Goal: Information Seeking & Learning: Learn about a topic

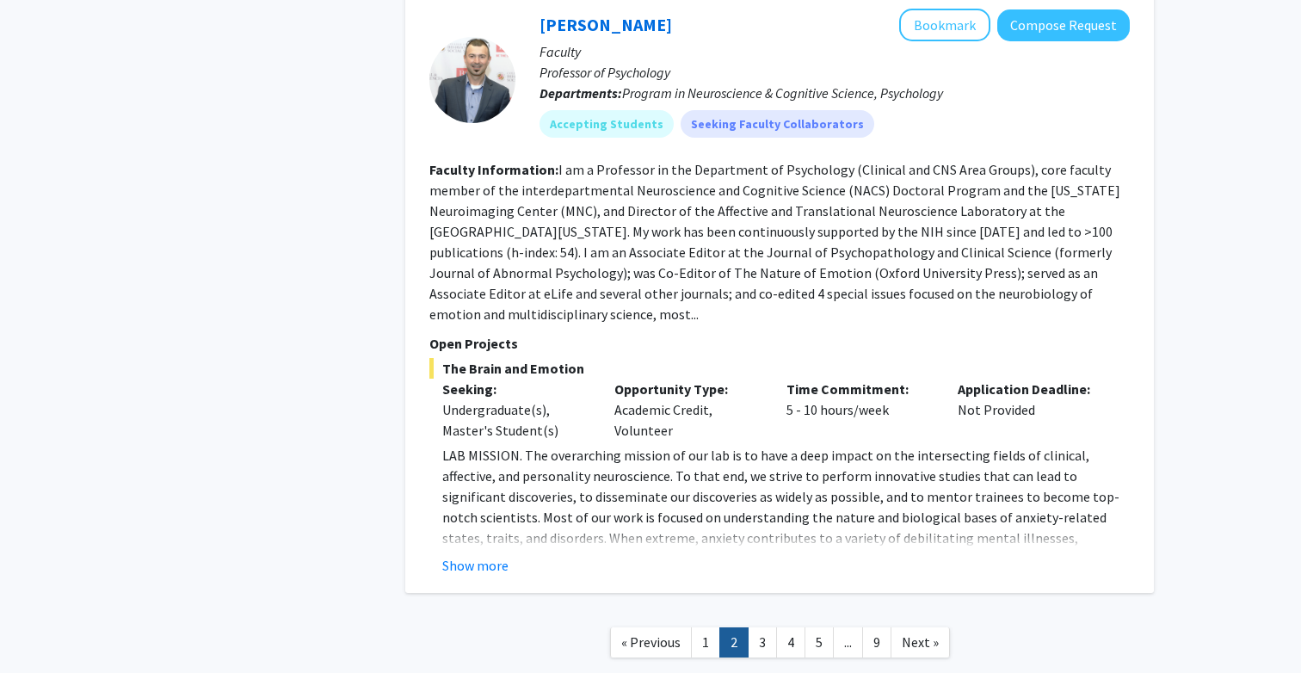
scroll to position [5216, 0]
click at [753, 626] on link "3" at bounding box center [762, 641] width 29 height 30
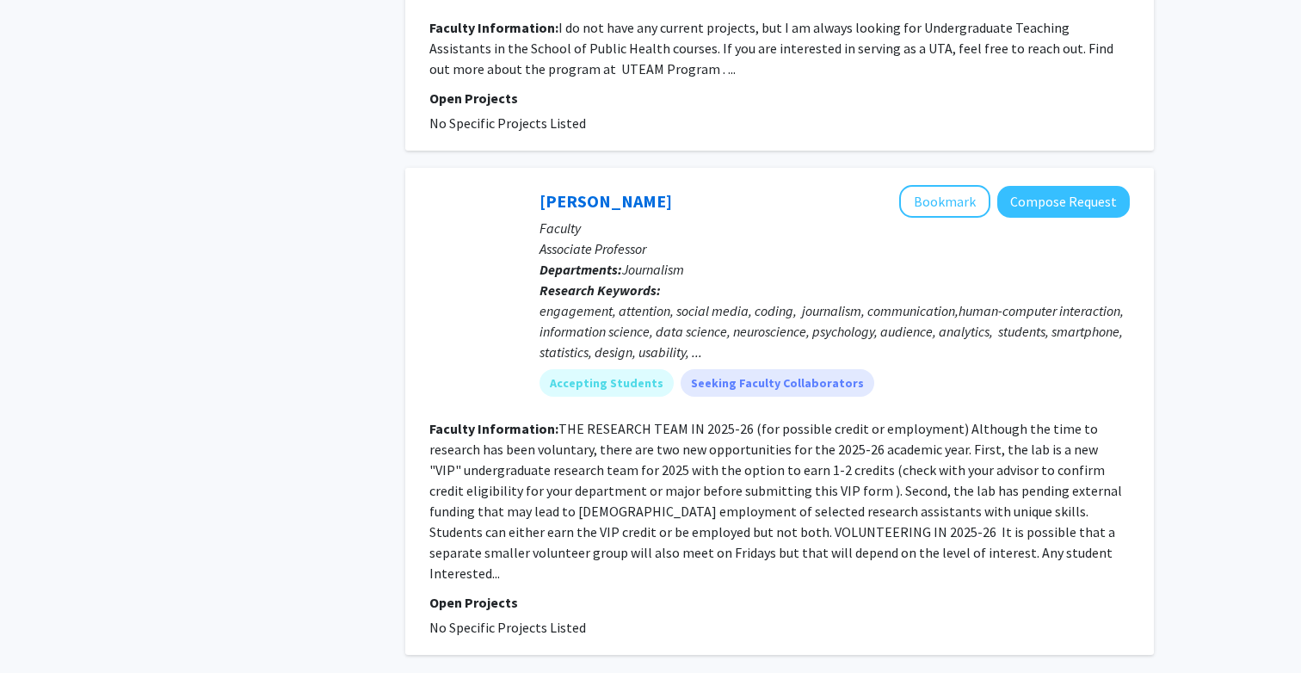
scroll to position [3849, 0]
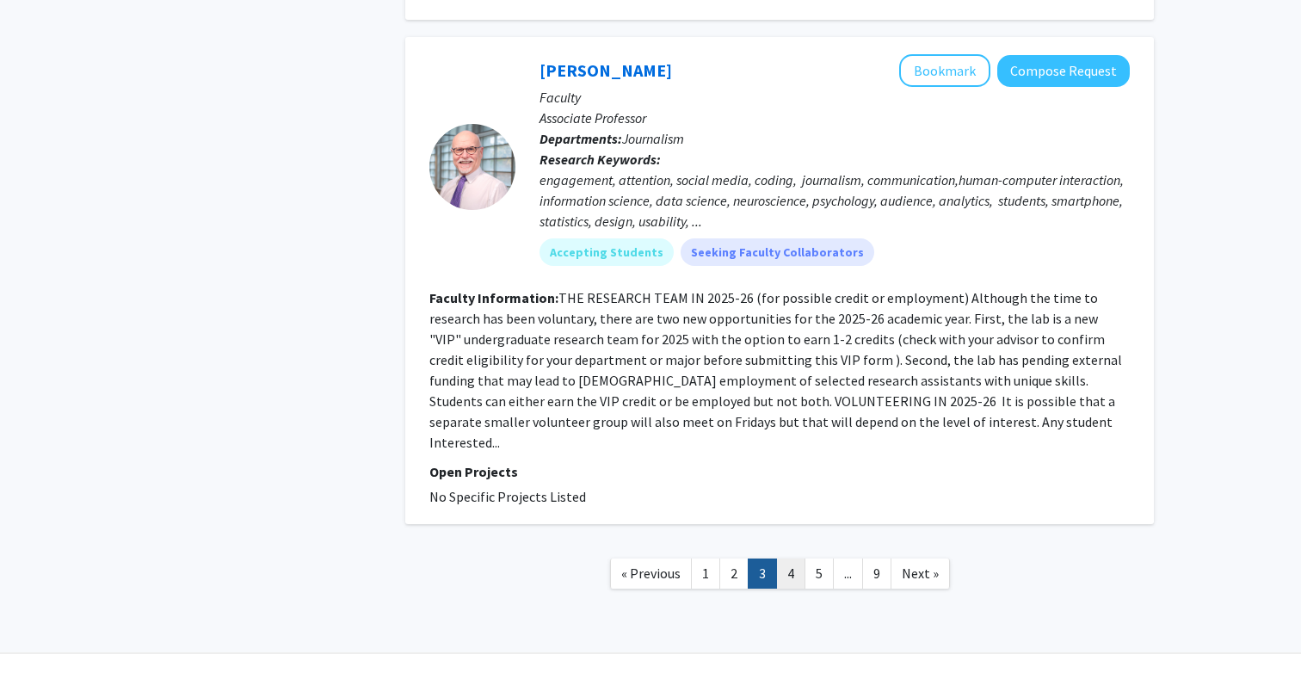
click at [787, 558] on link "4" at bounding box center [790, 573] width 29 height 30
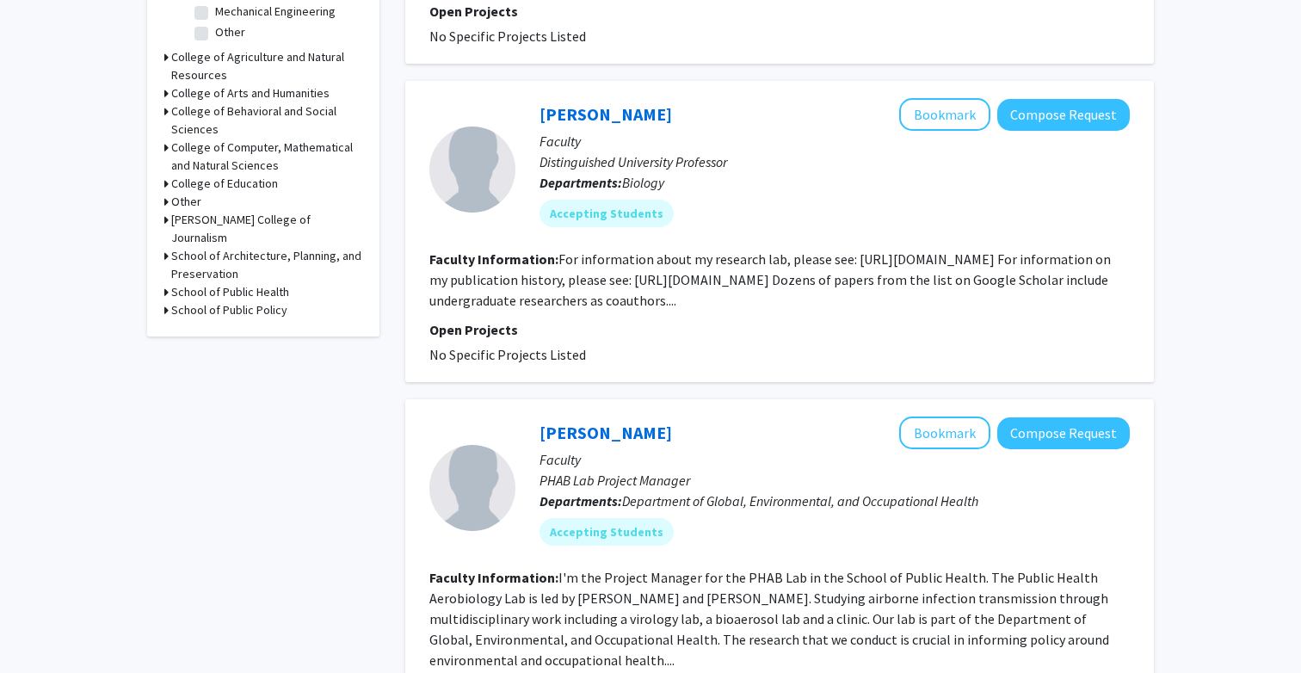
scroll to position [663, 0]
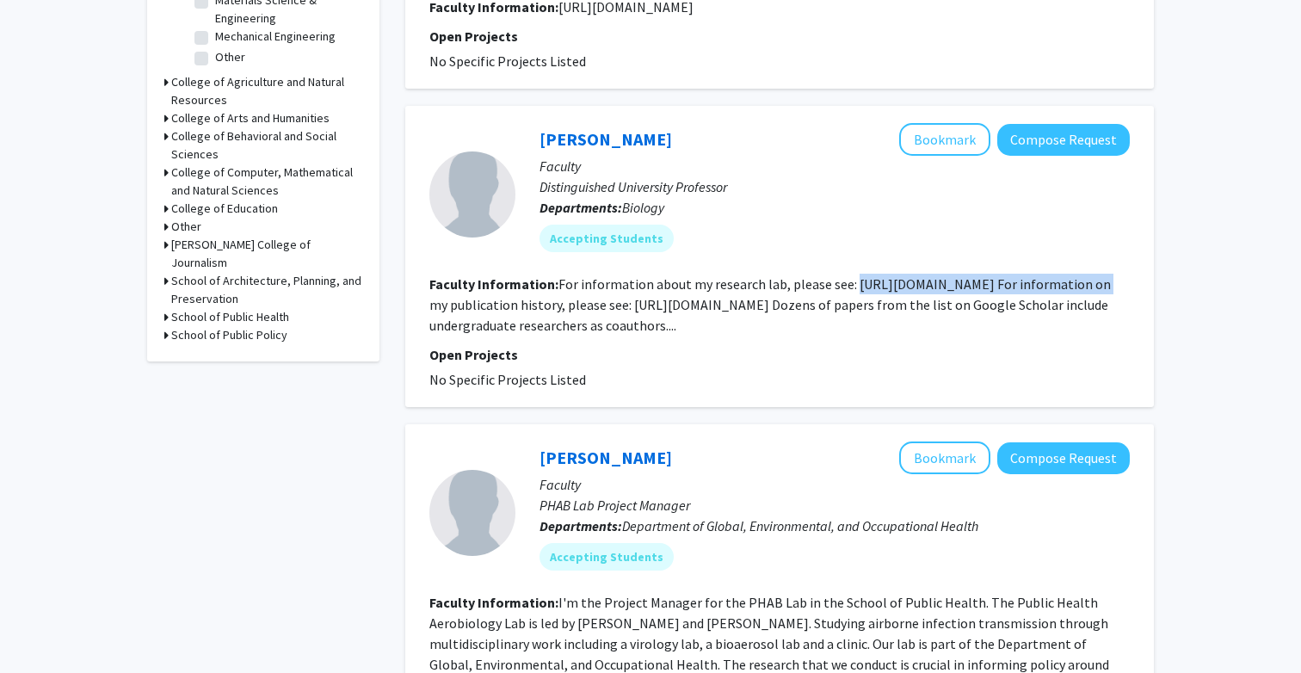
drag, startPoint x: 850, startPoint y: 283, endPoint x: 1096, endPoint y: 275, distance: 246.3
click at [1096, 275] on section "Faculty Information: For information about my research lab, please see: https:/…" at bounding box center [779, 305] width 700 height 62
copy fg-read-more "https://science.umd.edu/biology/faganlab/"
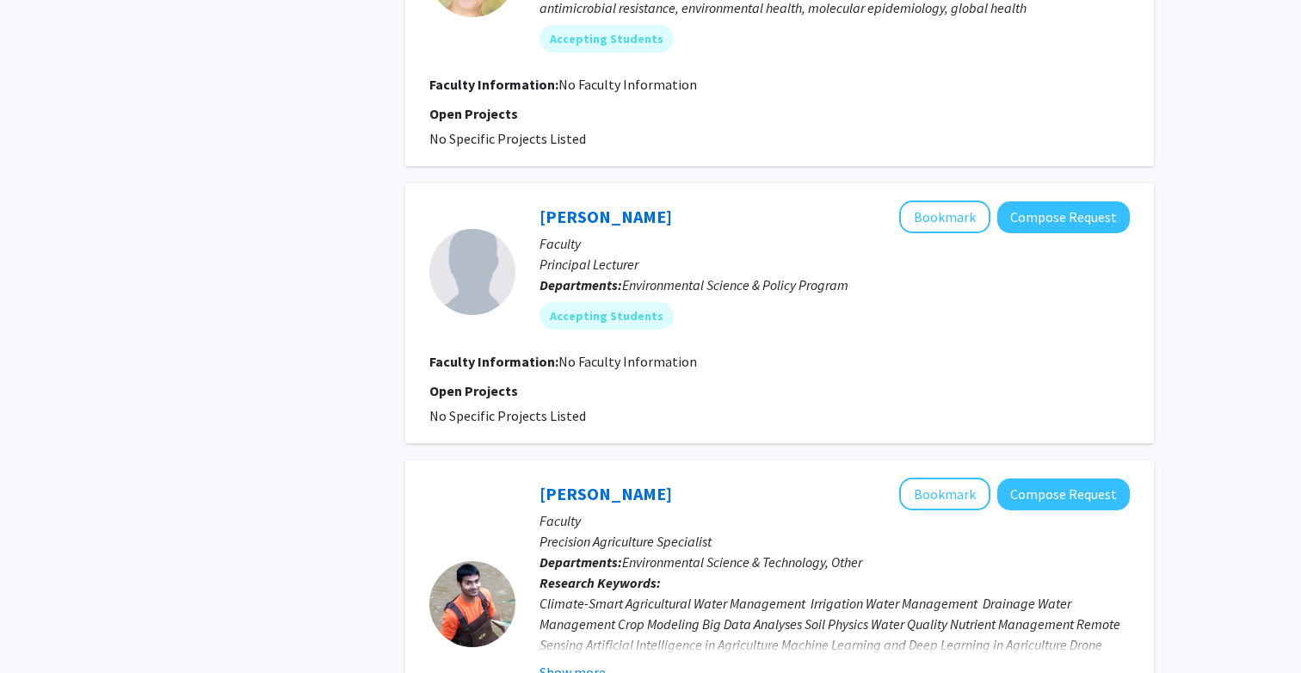
scroll to position [2761, 0]
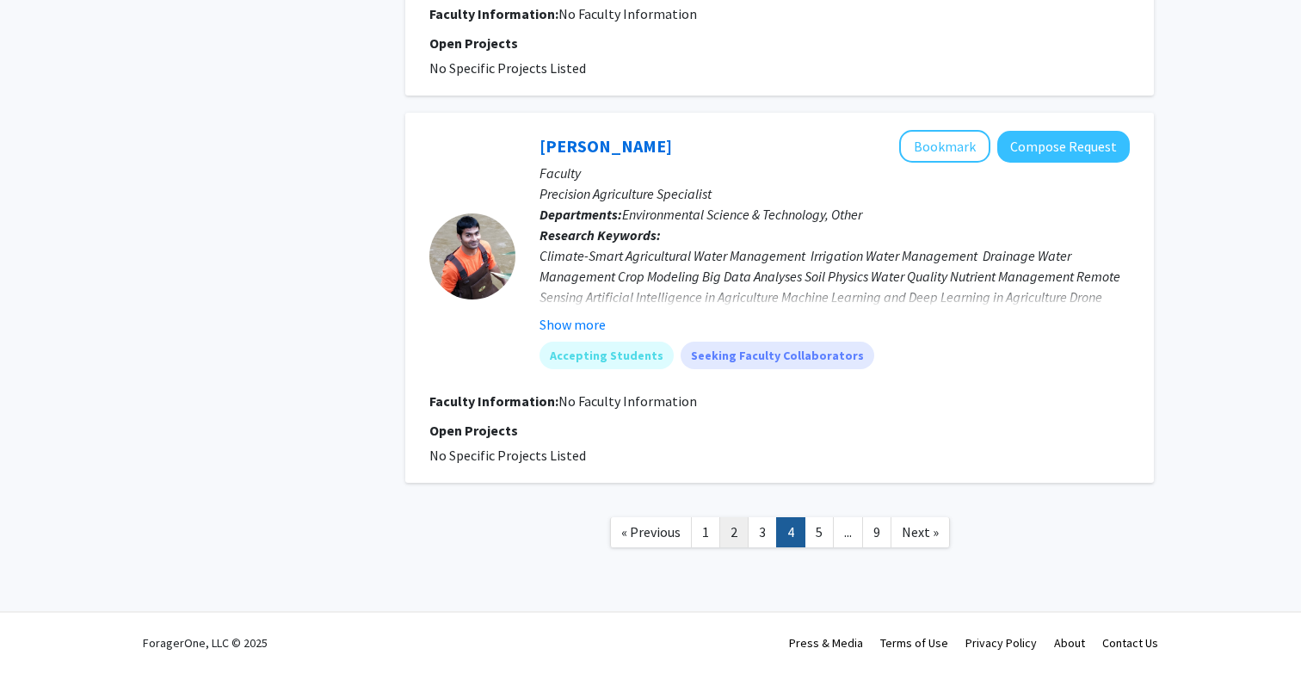
click at [731, 539] on link "2" at bounding box center [733, 532] width 29 height 30
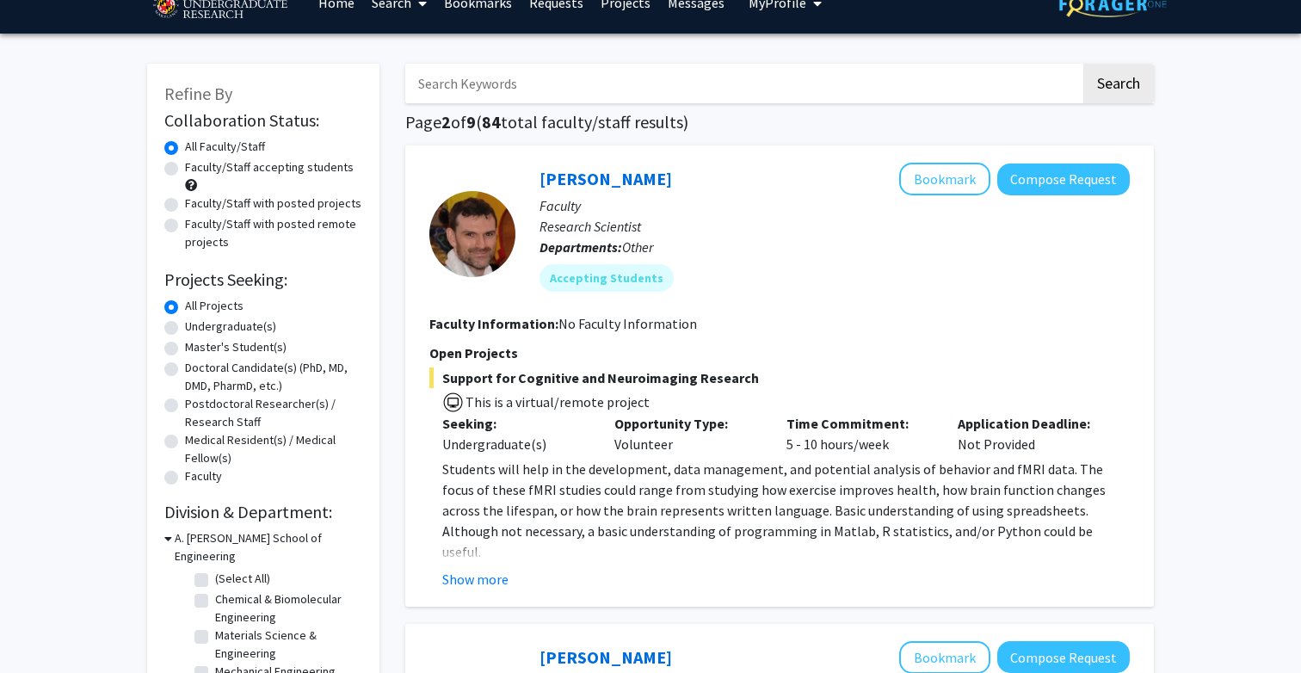
scroll to position [29, 0]
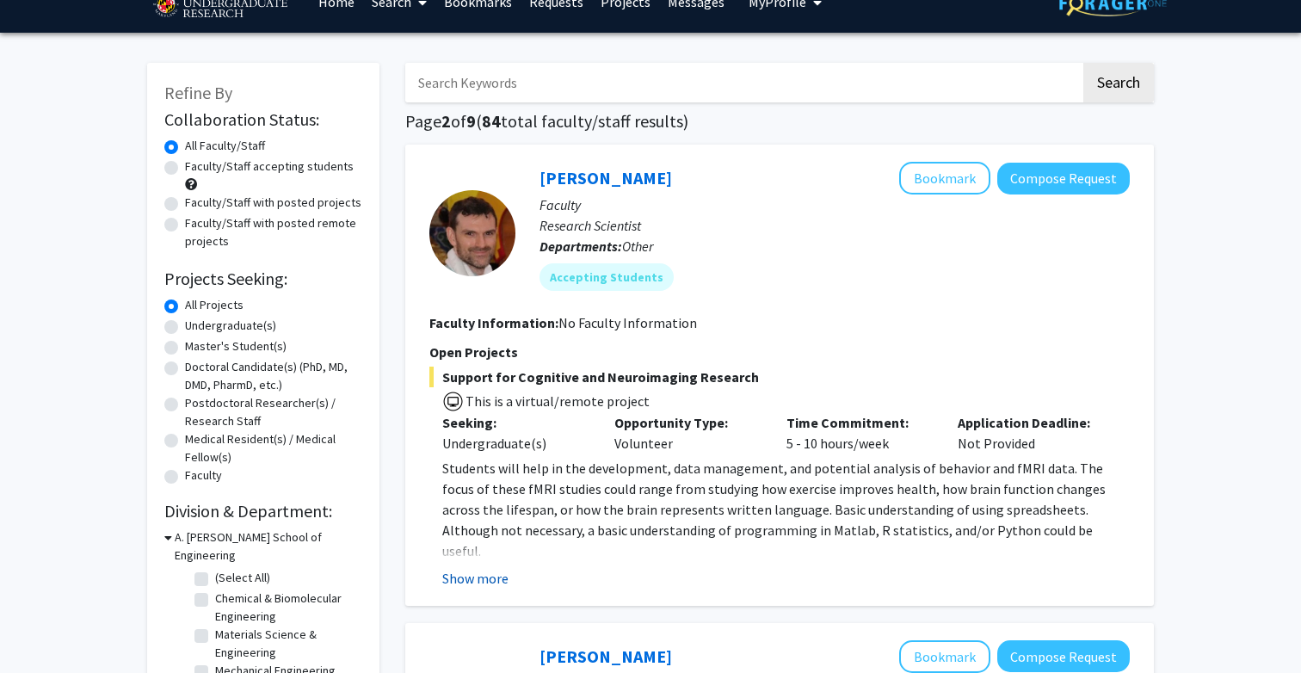
click at [456, 581] on button "Show more" at bounding box center [475, 578] width 66 height 21
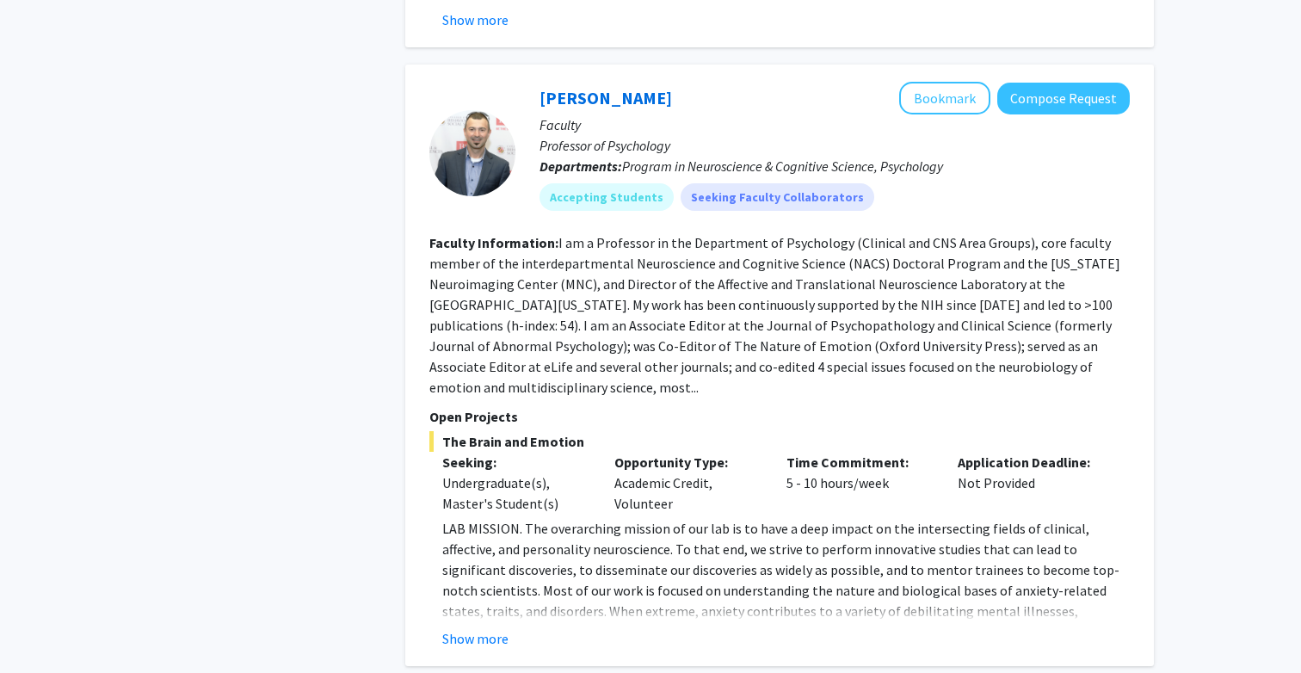
scroll to position [4999, 0]
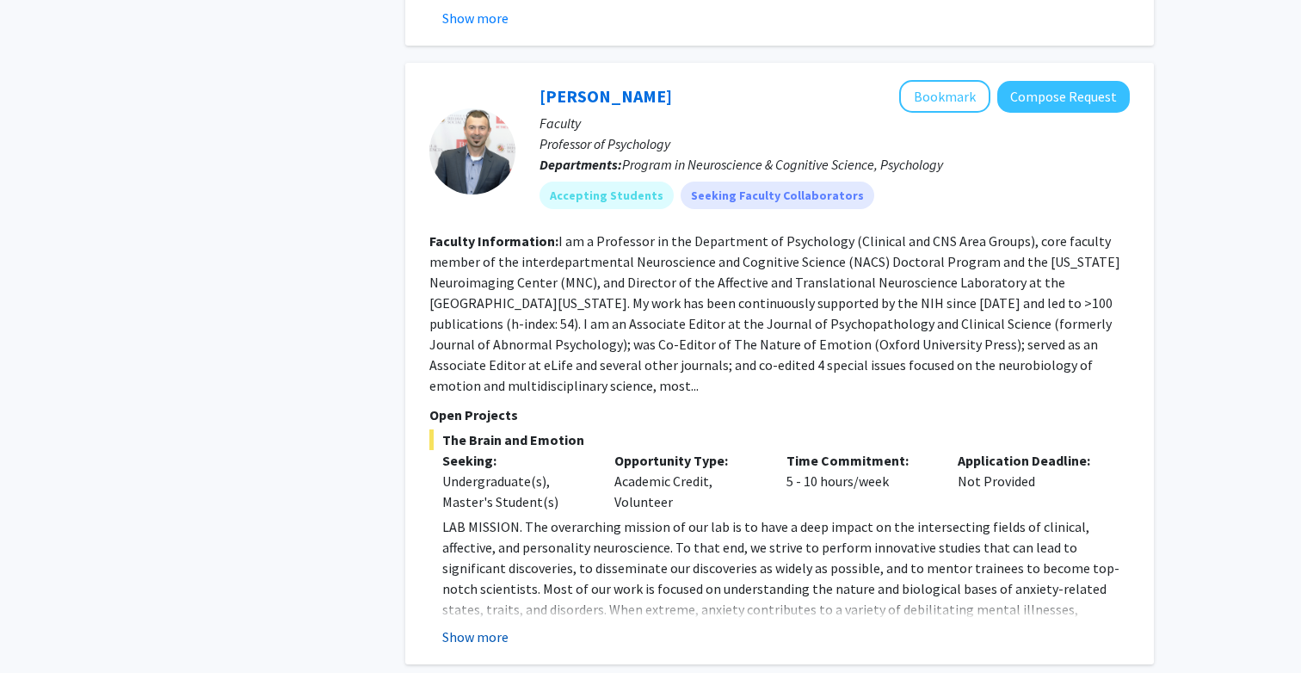
click at [466, 626] on button "Show more" at bounding box center [475, 636] width 66 height 21
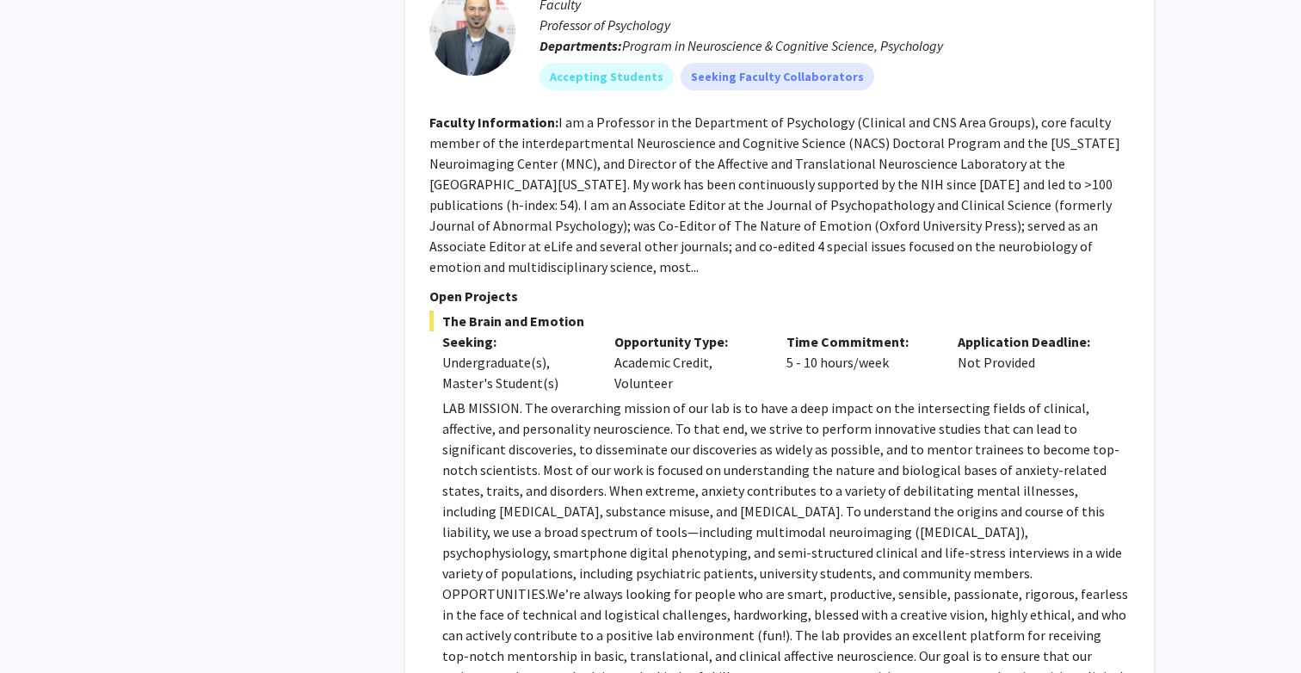
scroll to position [5112, 0]
